Goal: Task Accomplishment & Management: Use online tool/utility

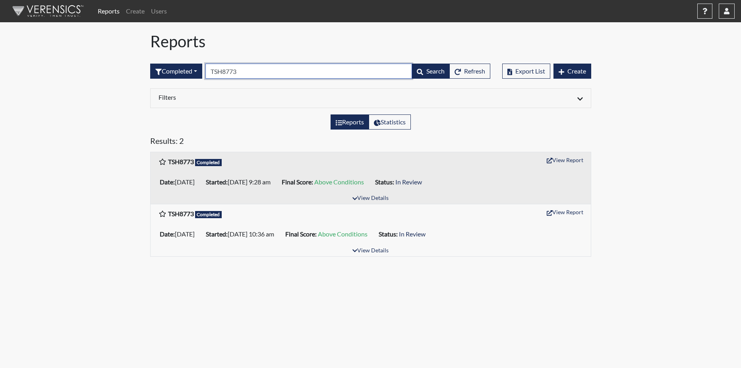
click at [248, 69] on input "TSH8773" at bounding box center [308, 71] width 207 height 15
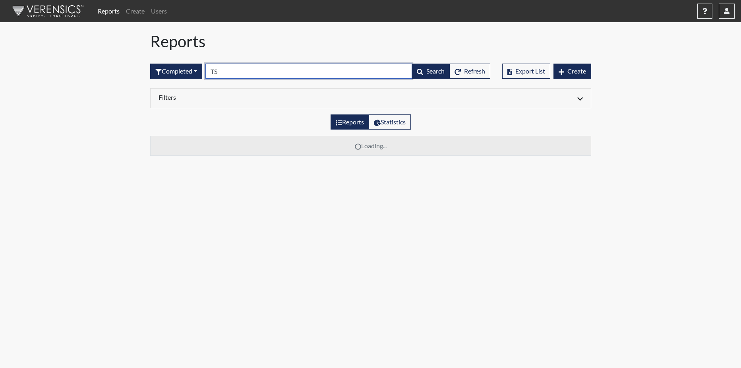
type input "T"
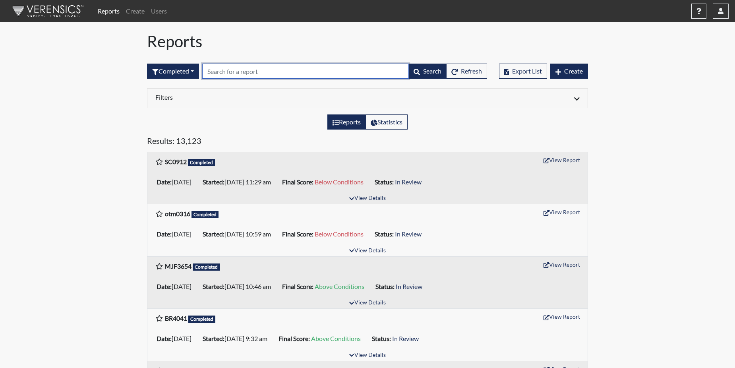
paste input "OTM0316"
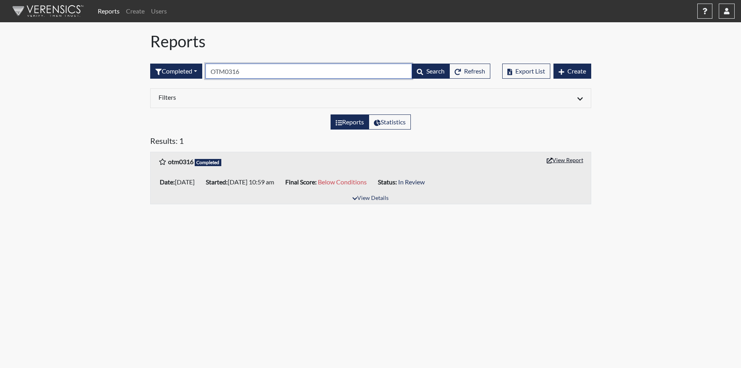
type input "OTM0316"
click at [566, 156] on button "View Report" at bounding box center [565, 160] width 44 height 12
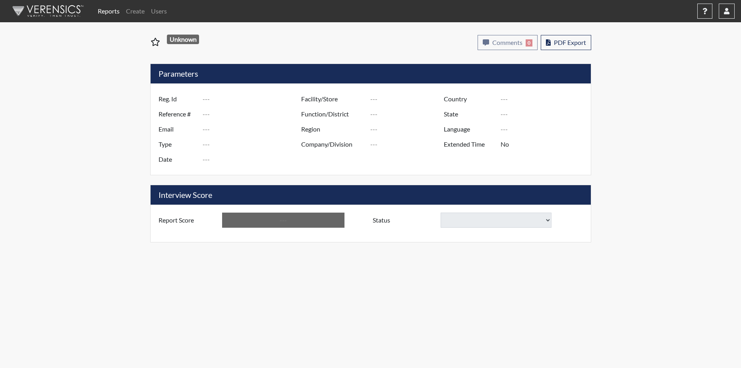
type input "otm0316"
type input "51484"
type input "---"
type input "Corrections Pre-Employment"
type input "[DATE]"
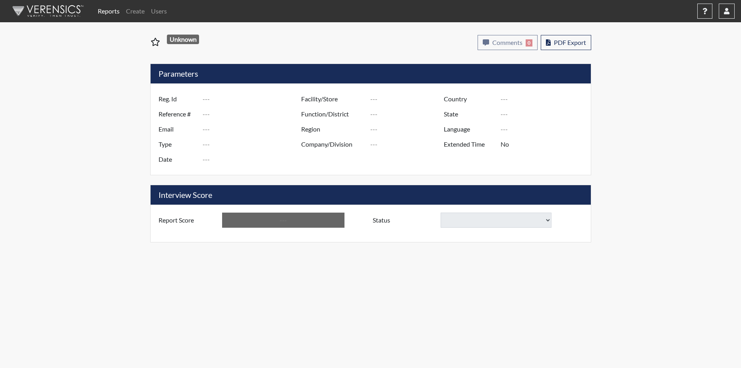
type input "[PERSON_NAME]"
type input "[GEOGRAPHIC_DATA]"
type input "[US_STATE]"
type input "English"
type input "Below Conditions"
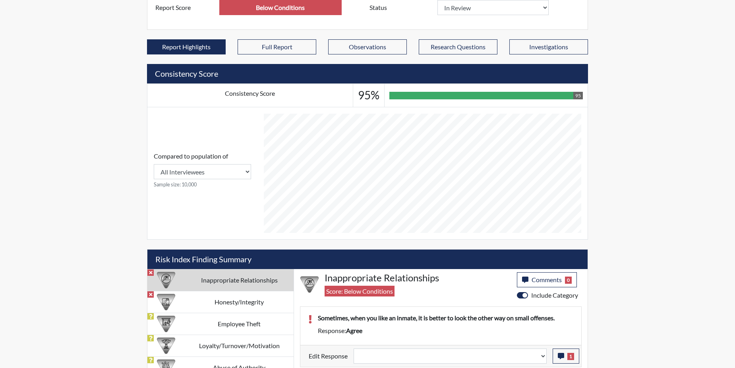
scroll to position [243, 0]
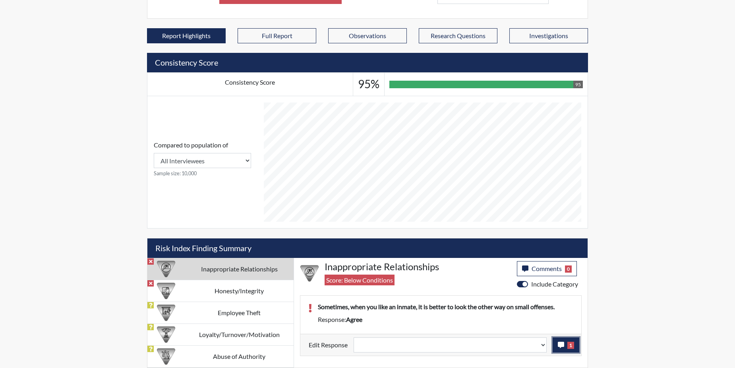
click at [562, 342] on icon "button" at bounding box center [561, 345] width 6 height 6
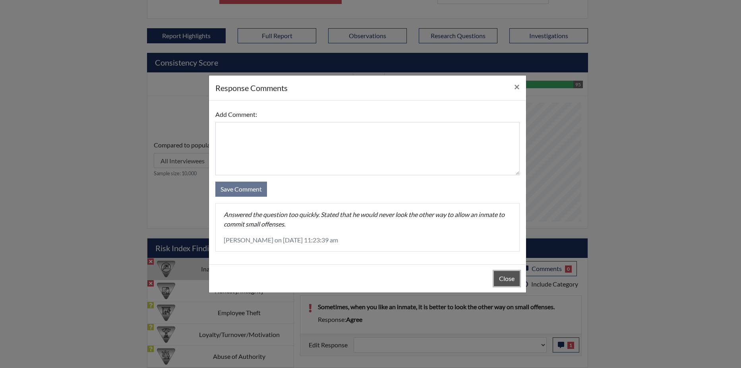
click at [500, 276] on button "Close" at bounding box center [507, 278] width 26 height 15
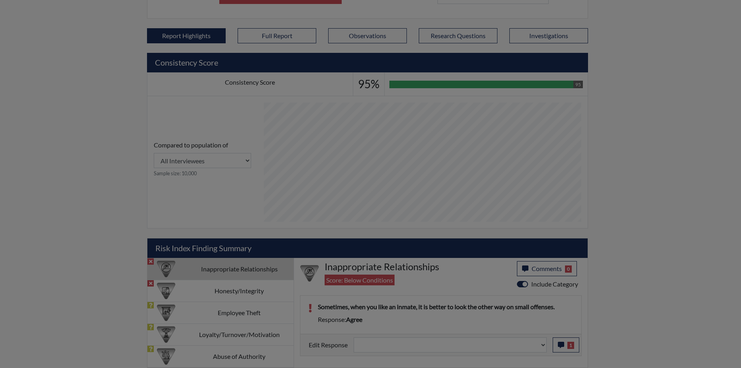
click at [500, 266] on button "Close" at bounding box center [507, 258] width 26 height 15
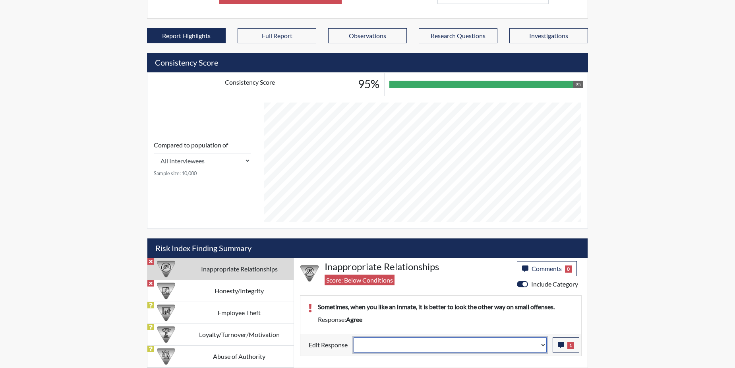
click at [542, 343] on select "Question is not relevant. Results will be updated. Reasonable explanation provi…" at bounding box center [449, 344] width 193 height 15
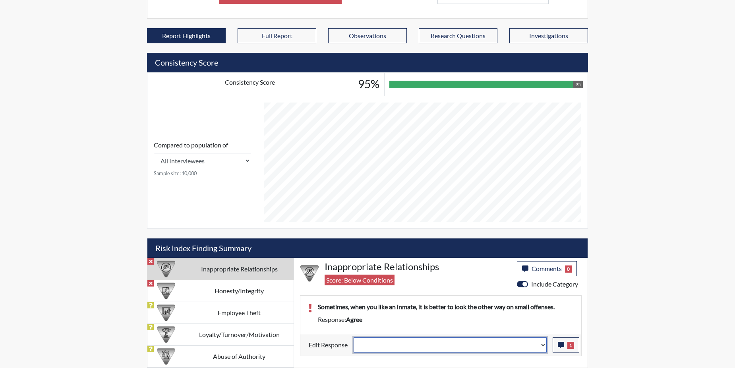
click at [542, 343] on select "Question is not relevant. Results will be updated. Reasonable explanation provi…" at bounding box center [449, 344] width 193 height 15
select select "reasonable-explanation-provided"
click at [354, 337] on select "Question is not relevant. Results will be updated. Reasonable explanation provi…" at bounding box center [449, 344] width 193 height 15
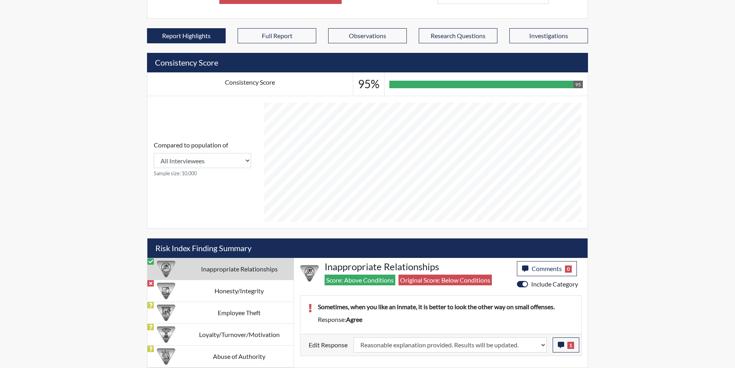
scroll to position [132, 330]
click at [225, 291] on td "Honesty/Integrity" at bounding box center [239, 291] width 109 height 22
select select
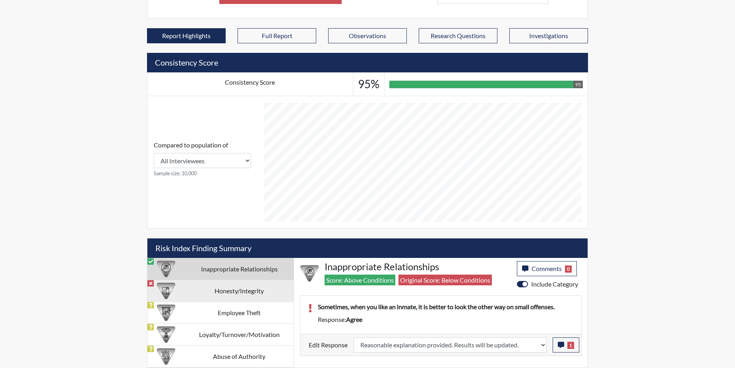
select select
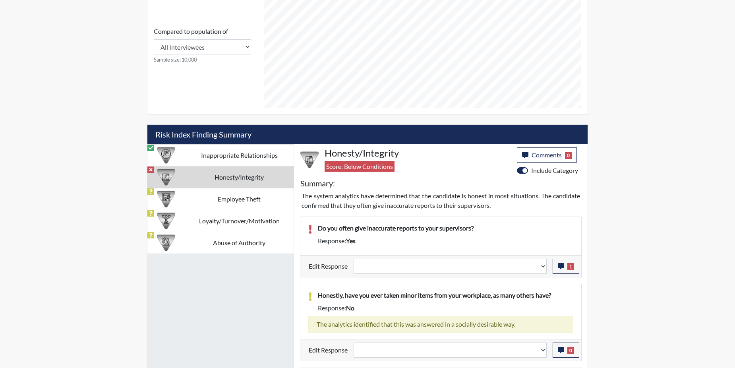
scroll to position [362, 0]
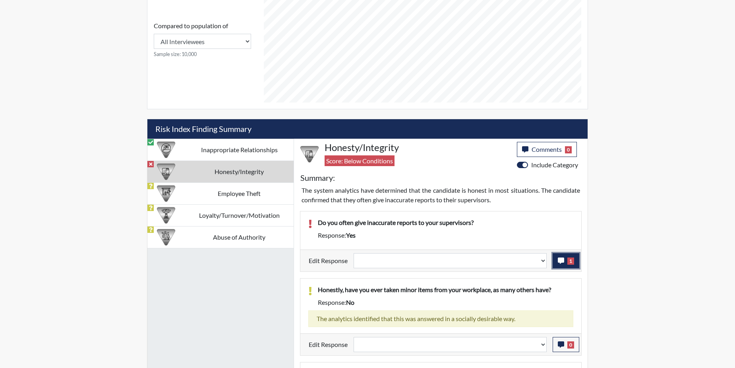
click at [559, 259] on icon "button" at bounding box center [561, 260] width 6 height 6
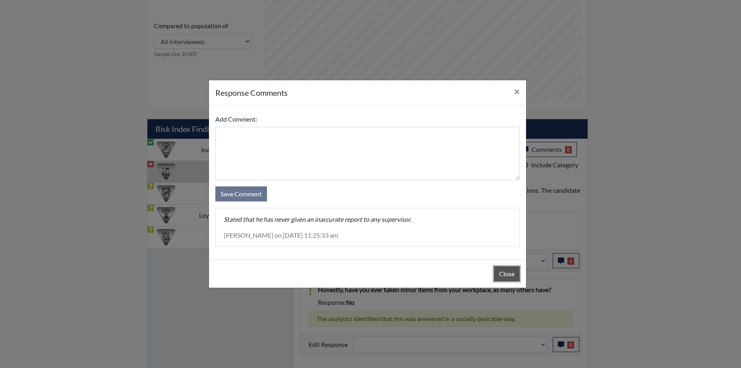
click at [512, 274] on button "Close" at bounding box center [507, 273] width 26 height 15
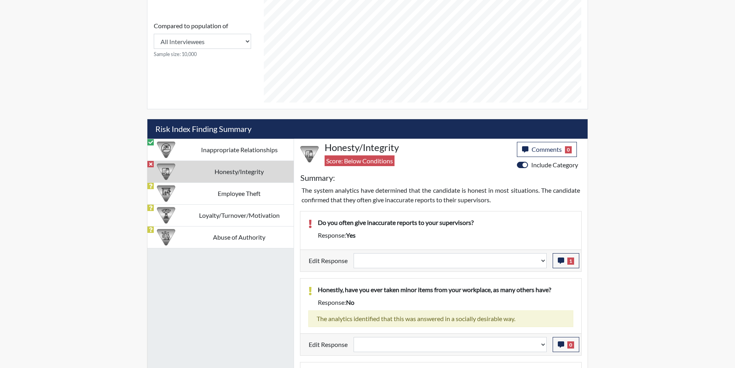
click at [547, 260] on div "Question is not relevant. Results will be updated. Reasonable explanation provi…" at bounding box center [449, 260] width 205 height 15
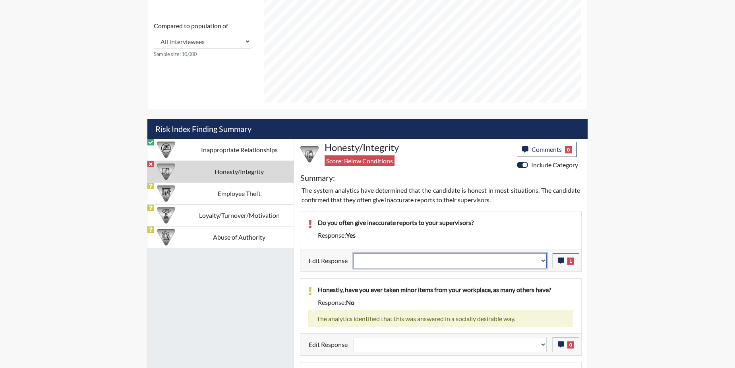
click at [544, 260] on select "Question is not relevant. Results will be updated. Reasonable explanation provi…" at bounding box center [449, 260] width 193 height 15
select select "reasonable-explanation-provided"
click at [354, 253] on select "Question is not relevant. Results will be updated. Reasonable explanation provi…" at bounding box center [449, 260] width 193 height 15
select select
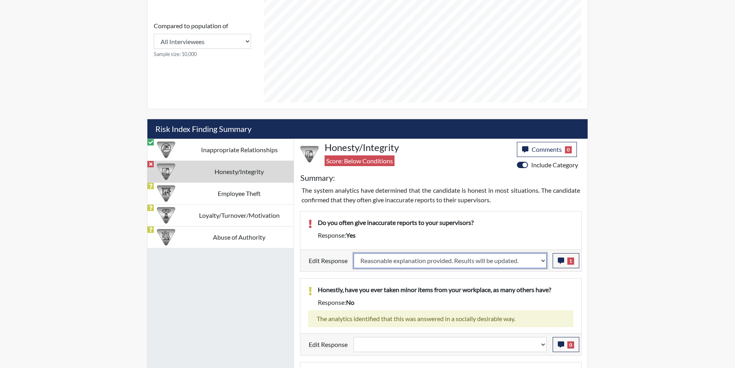
select select
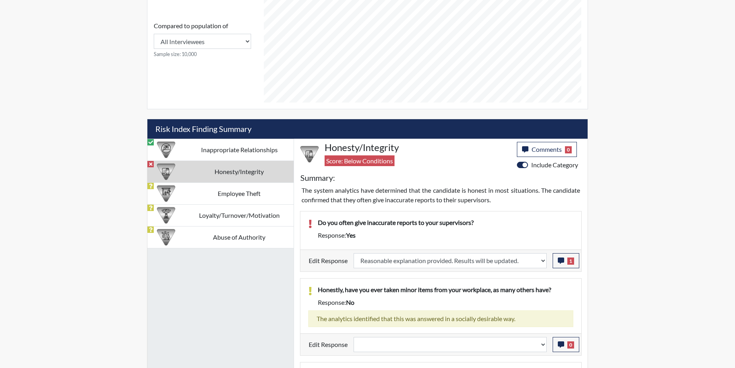
click at [524, 288] on p "Honestly, have you ever taken minor items from your workplace, as many others h…" at bounding box center [445, 290] width 255 height 10
select select
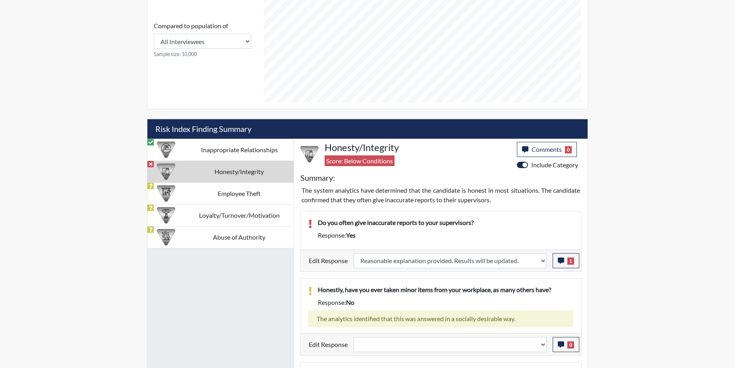
select select
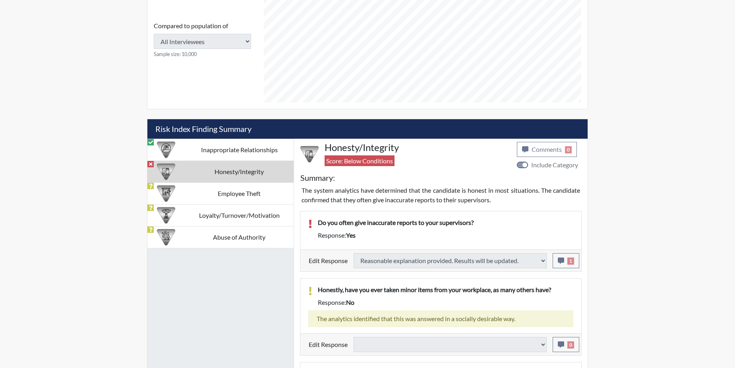
type input "Above Conditions"
select select
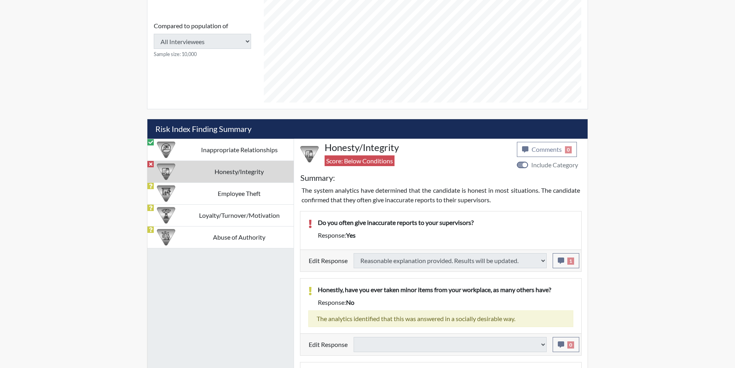
select select
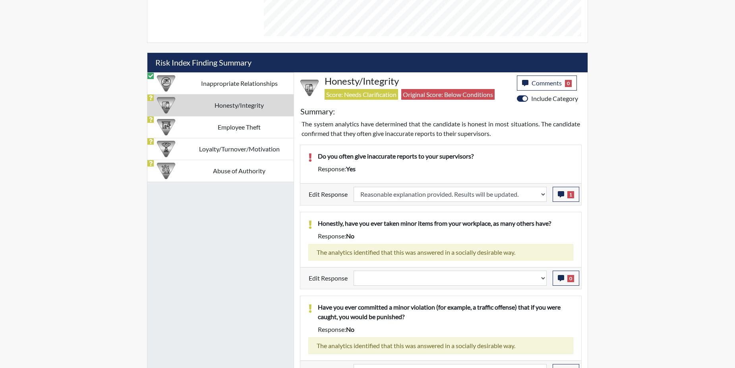
scroll to position [342, 0]
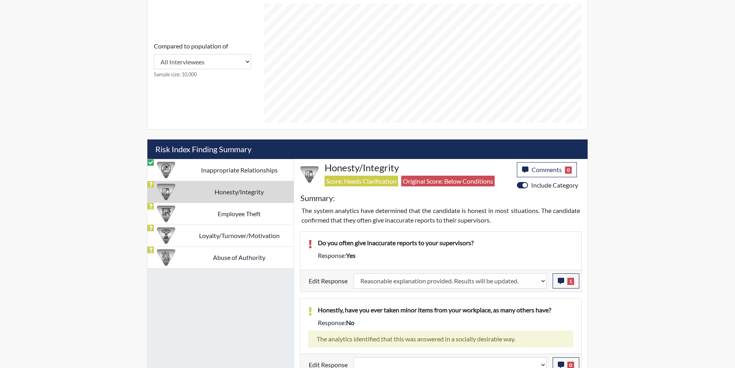
click at [263, 188] on td "Honesty/Integrity" at bounding box center [239, 192] width 109 height 22
click at [231, 214] on td "Employee Theft" at bounding box center [239, 214] width 109 height 22
select select
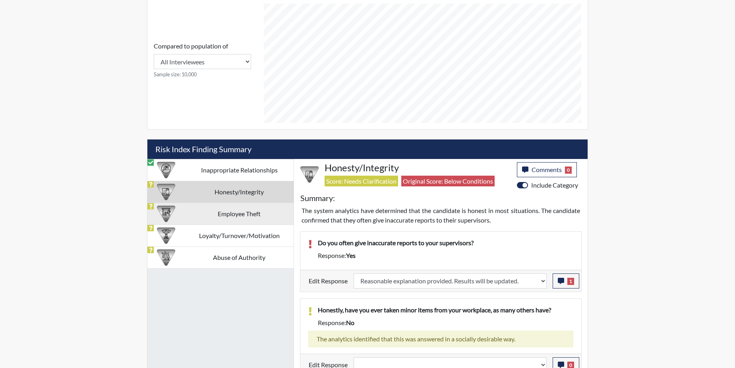
select select
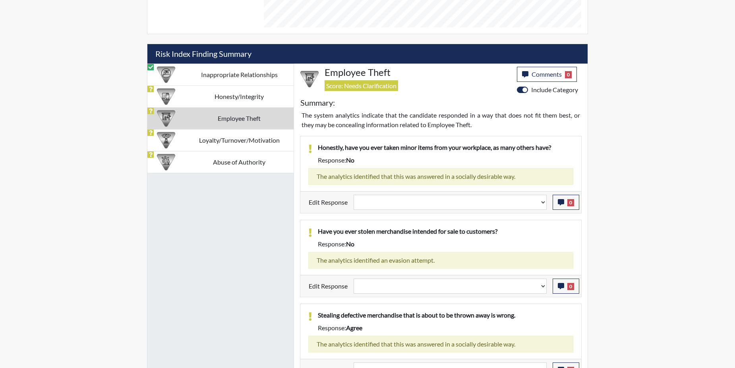
scroll to position [450, 0]
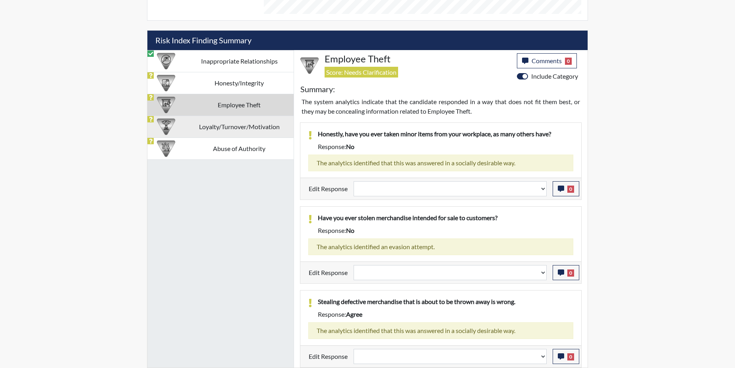
click at [208, 124] on td "Loyalty/Turnover/Motivation" at bounding box center [239, 127] width 109 height 22
select select
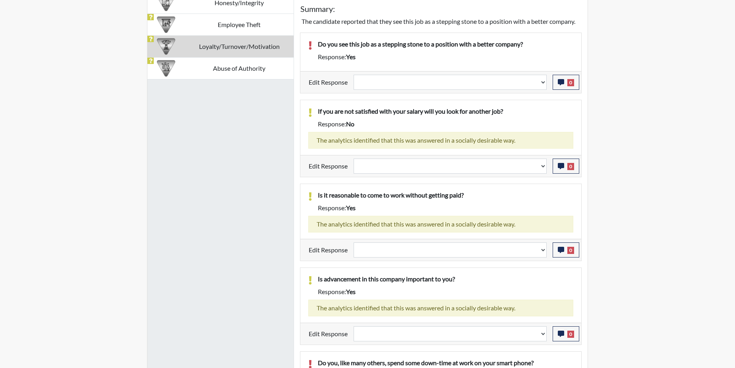
scroll to position [575, 0]
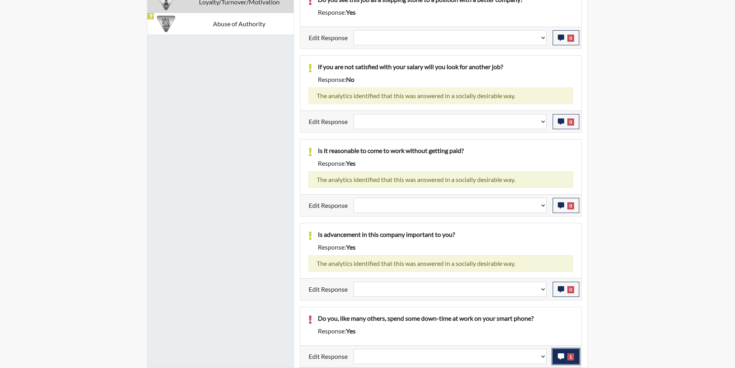
click at [562, 357] on icon "button" at bounding box center [561, 356] width 6 height 6
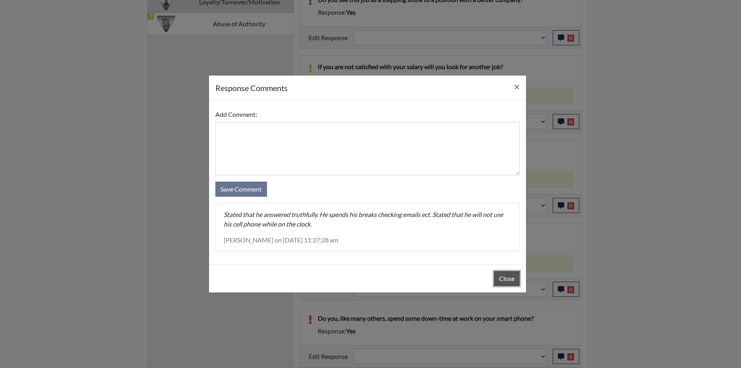
click at [506, 277] on button "Close" at bounding box center [507, 278] width 26 height 15
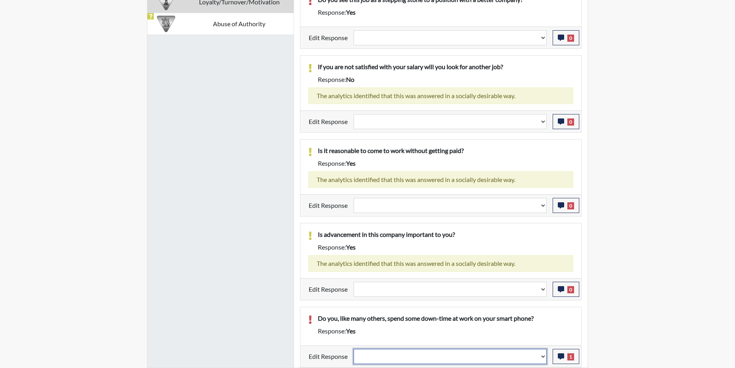
click at [543, 356] on select "Question is not relevant. Results will be updated. Reasonable explanation provi…" at bounding box center [449, 356] width 193 height 15
select select "reasonable-explanation-provided"
click at [354, 349] on select "Question is not relevant. Results will be updated. Reasonable explanation provi…" at bounding box center [449, 356] width 193 height 15
select select
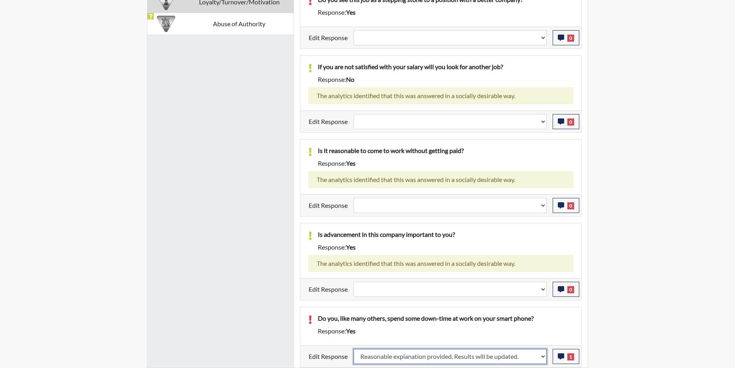
select select
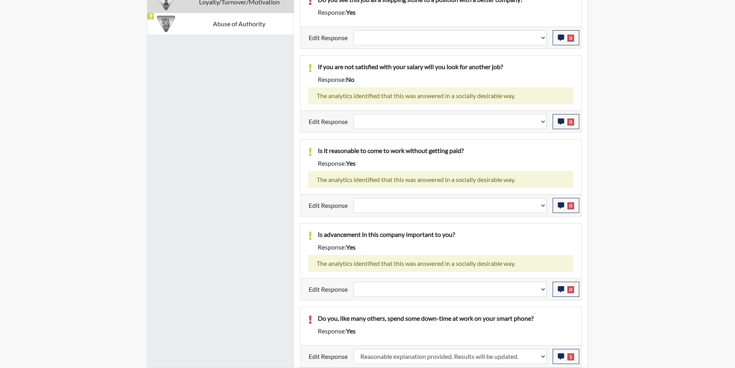
select select
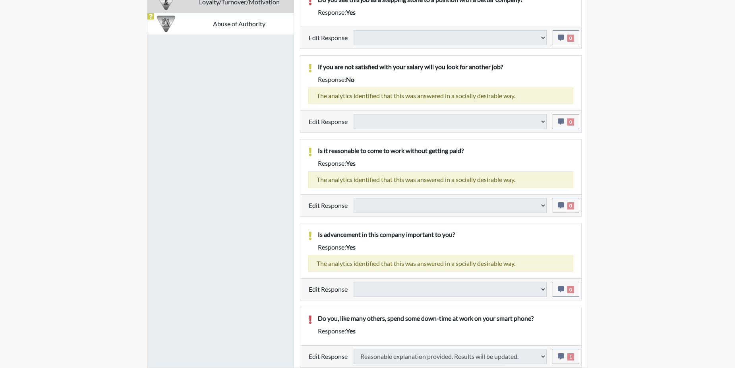
select select
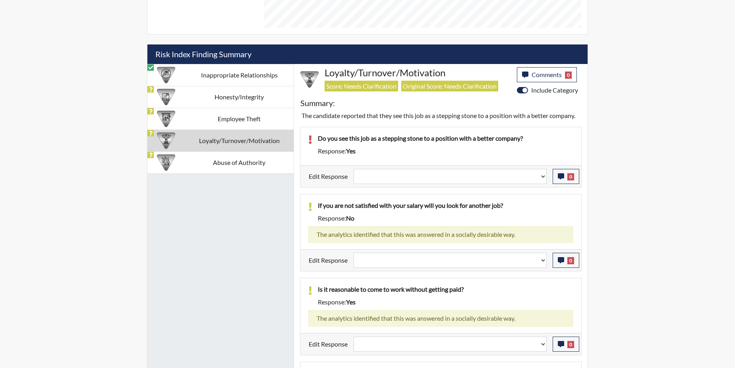
scroll to position [416, 0]
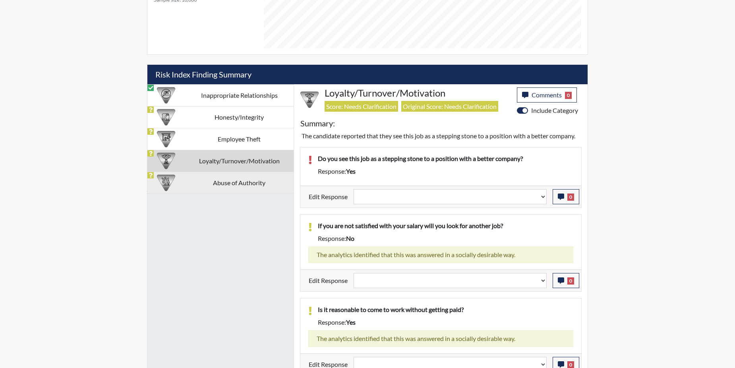
click at [187, 182] on td "Abuse of Authority" at bounding box center [239, 183] width 109 height 22
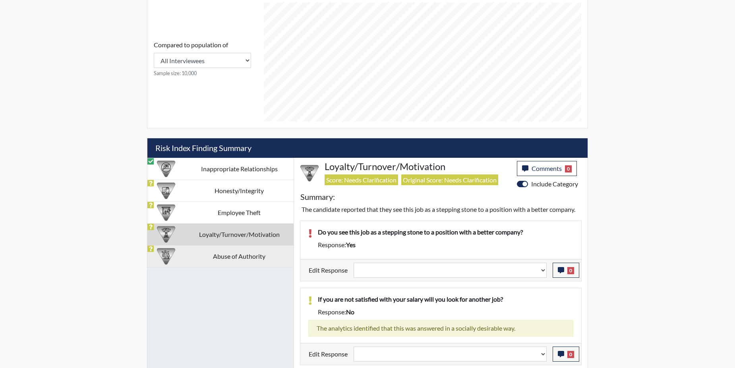
select select
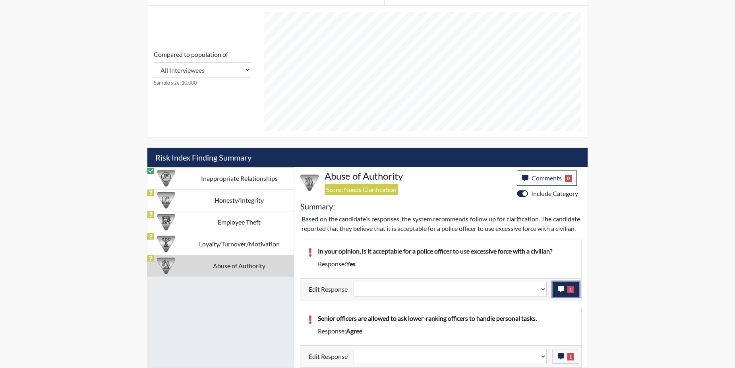
click at [562, 287] on icon "button" at bounding box center [561, 289] width 6 height 6
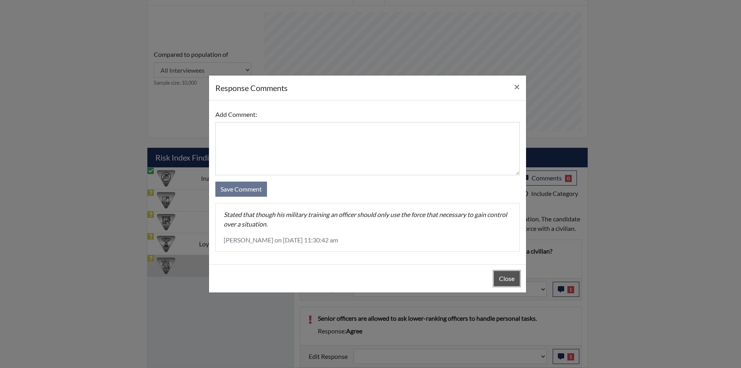
click at [513, 279] on button "Close" at bounding box center [507, 278] width 26 height 15
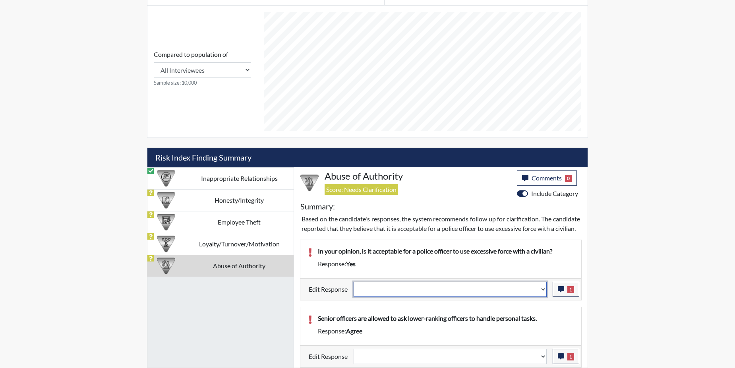
click at [544, 288] on select "Question is not relevant. Results will be updated. Reasonable explanation provi…" at bounding box center [449, 289] width 193 height 15
select select "reasonable-explanation-provided"
click at [354, 282] on select "Question is not relevant. Results will be updated. Reasonable explanation provi…" at bounding box center [449, 289] width 193 height 15
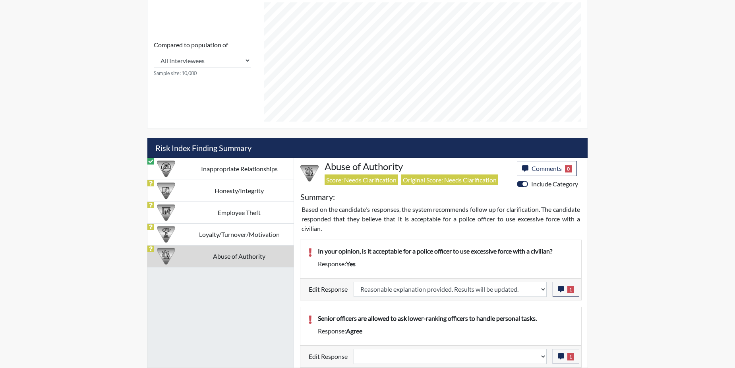
scroll to position [132, 330]
click at [564, 359] on icon "button" at bounding box center [561, 356] width 6 height 6
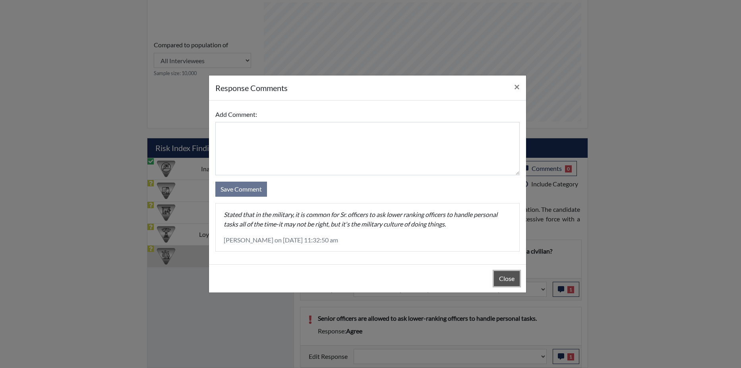
click at [512, 278] on button "Close" at bounding box center [507, 278] width 26 height 15
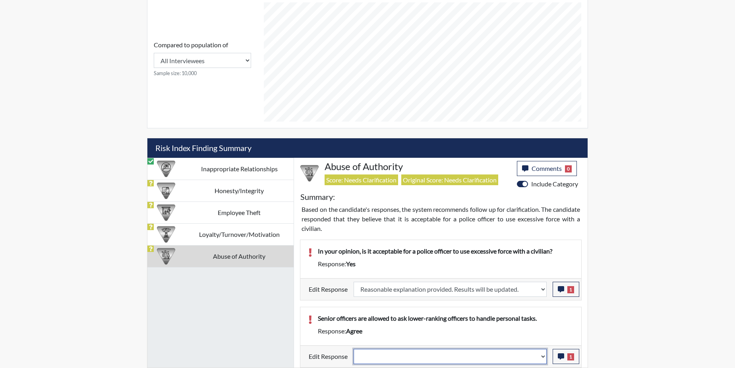
click at [541, 355] on select "Question is not relevant. Results will be updated. Reasonable explanation provi…" at bounding box center [449, 356] width 193 height 15
select select "reasonable-explanation-provided"
click at [354, 349] on select "Question is not relevant. Results will be updated. Reasonable explanation provi…" at bounding box center [449, 356] width 193 height 15
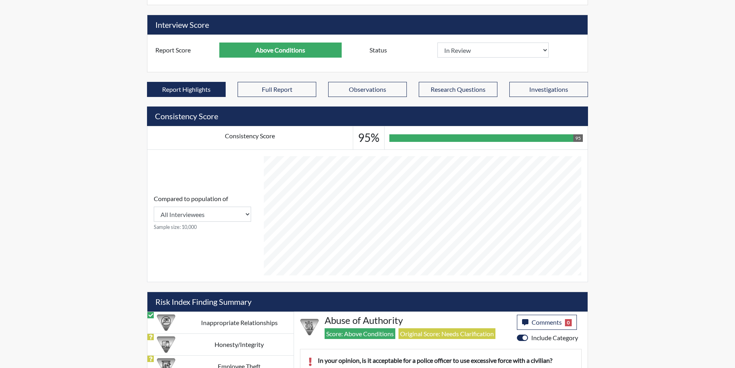
scroll to position [0, 0]
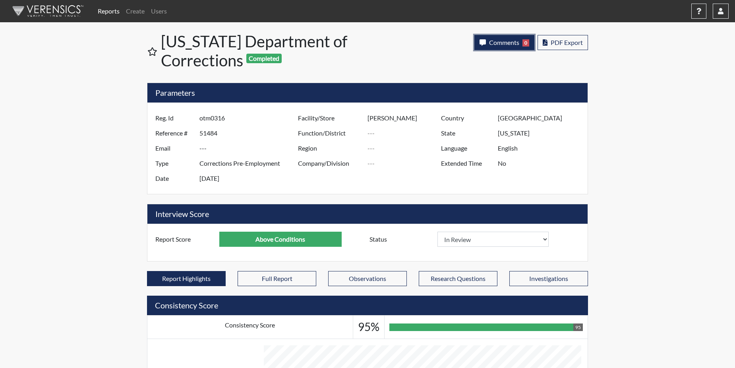
click at [501, 46] on button "Comments 0" at bounding box center [504, 42] width 60 height 15
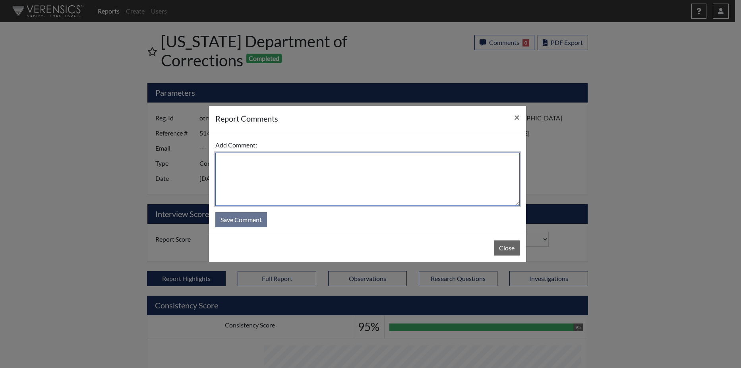
click at [272, 181] on textarea at bounding box center [367, 178] width 304 height 53
type textarea "W"
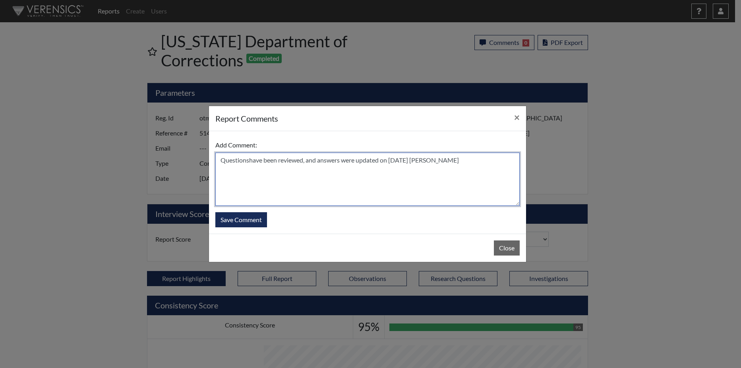
click at [248, 160] on textarea "Questionshave been reviewed, and answers were updated on 9/26/25 N. Brown" at bounding box center [367, 178] width 304 height 53
click at [273, 181] on textarea "Questionshave been reviewed, and answers were updated on 9/26/25 N. Brown" at bounding box center [367, 178] width 304 height 53
type textarea "Questions have been reviewed, and answers were updated on 9/26/25 N. Brown"
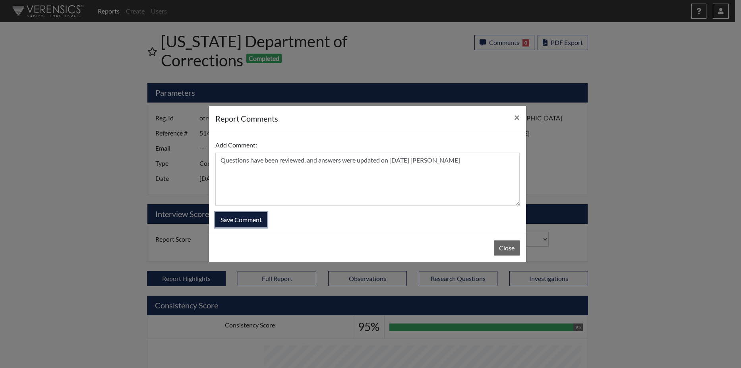
click at [239, 219] on button "Save Comment" at bounding box center [241, 219] width 52 height 15
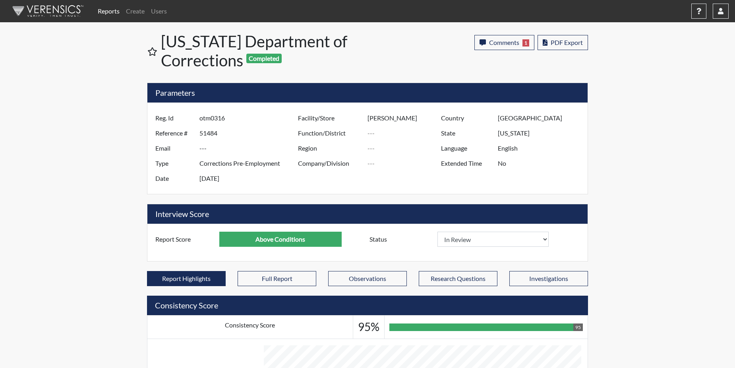
scroll to position [132, 330]
click at [116, 10] on link "Reports" at bounding box center [109, 11] width 28 height 16
